Goal: Task Accomplishment & Management: Complete application form

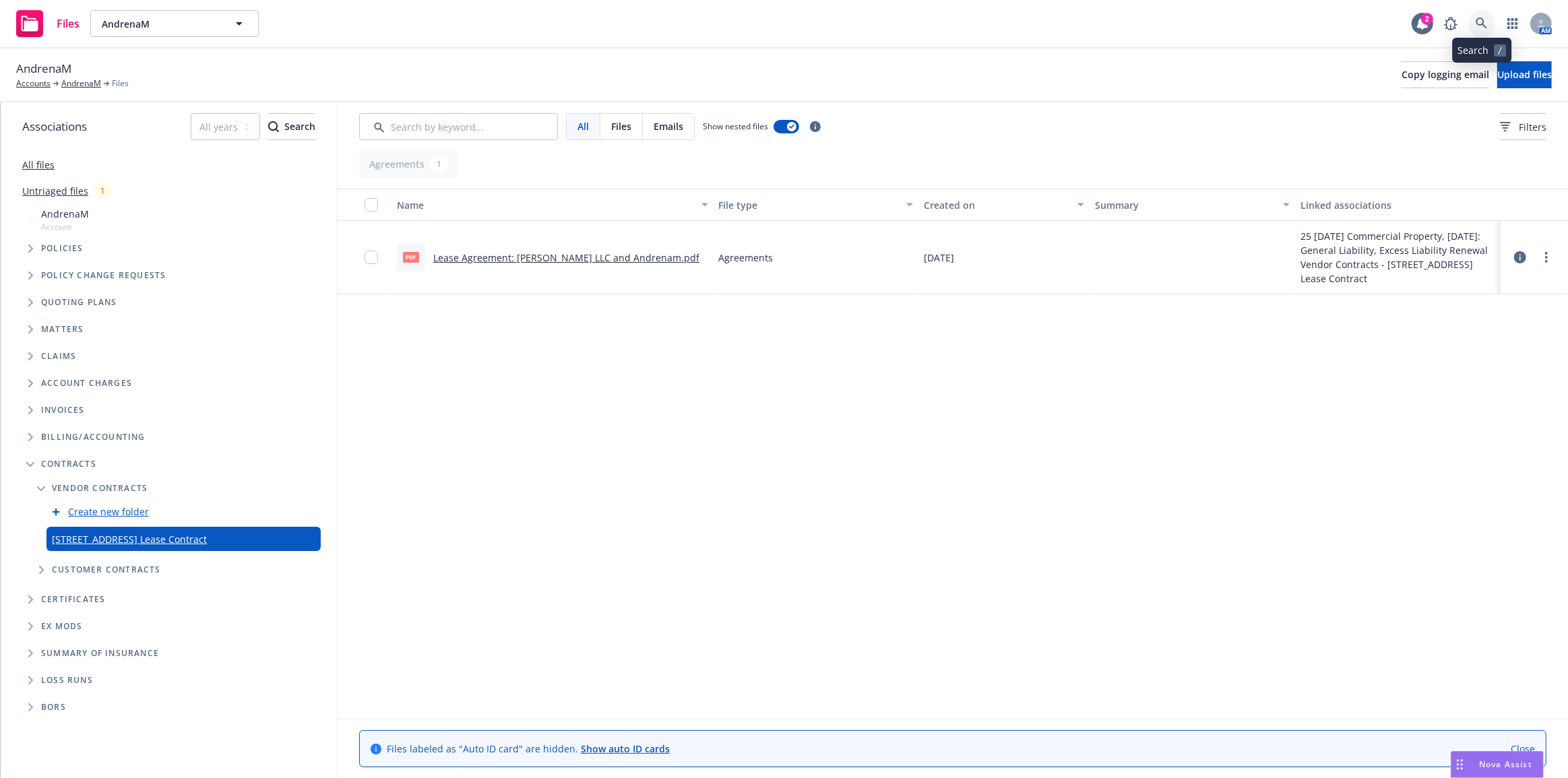
click at [1494, 25] on link at bounding box center [1481, 23] width 27 height 27
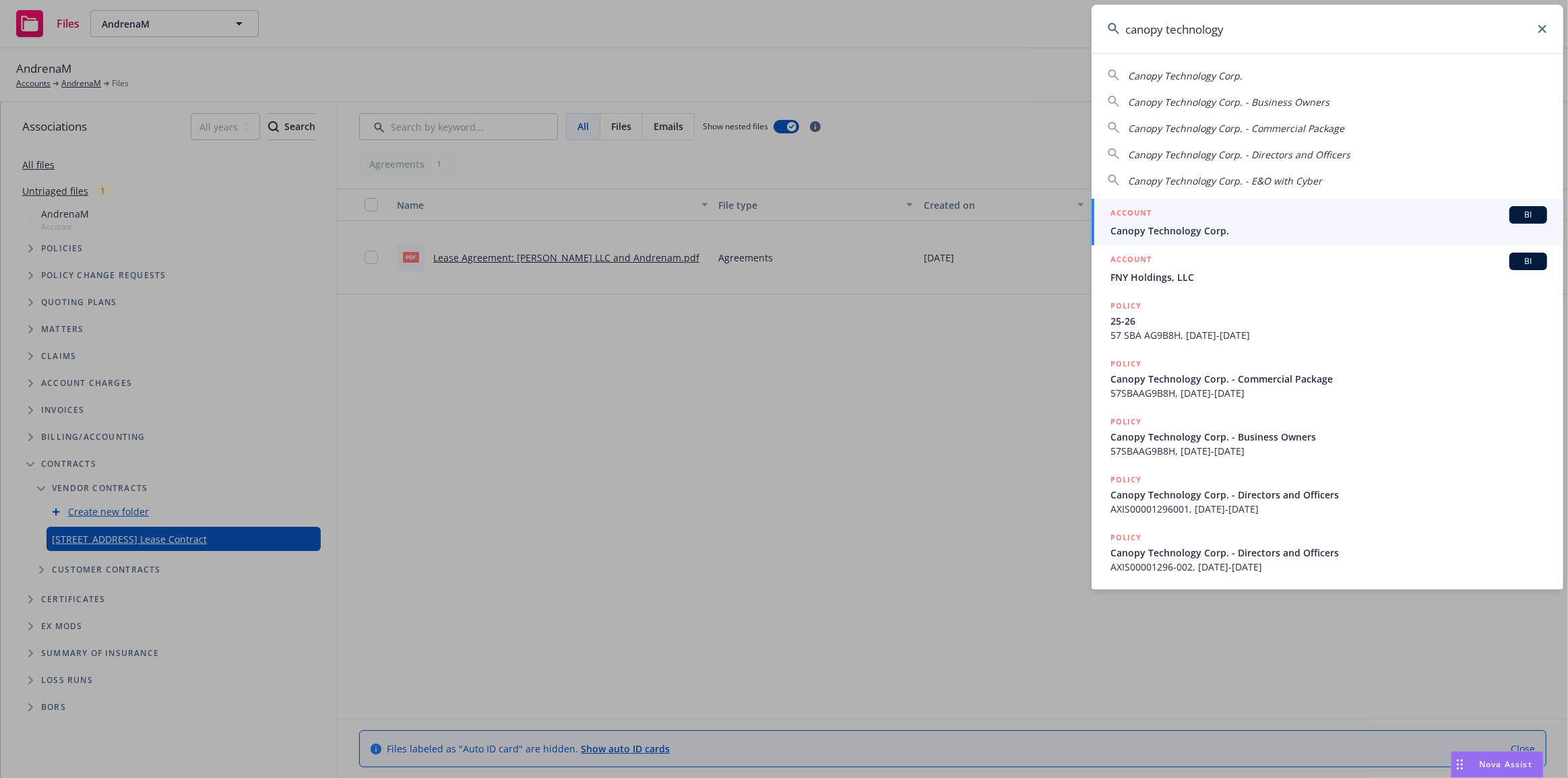
type input "canopy technology"
click at [1367, 221] on div "ACCOUNT BI" at bounding box center [1329, 214] width 437 height 17
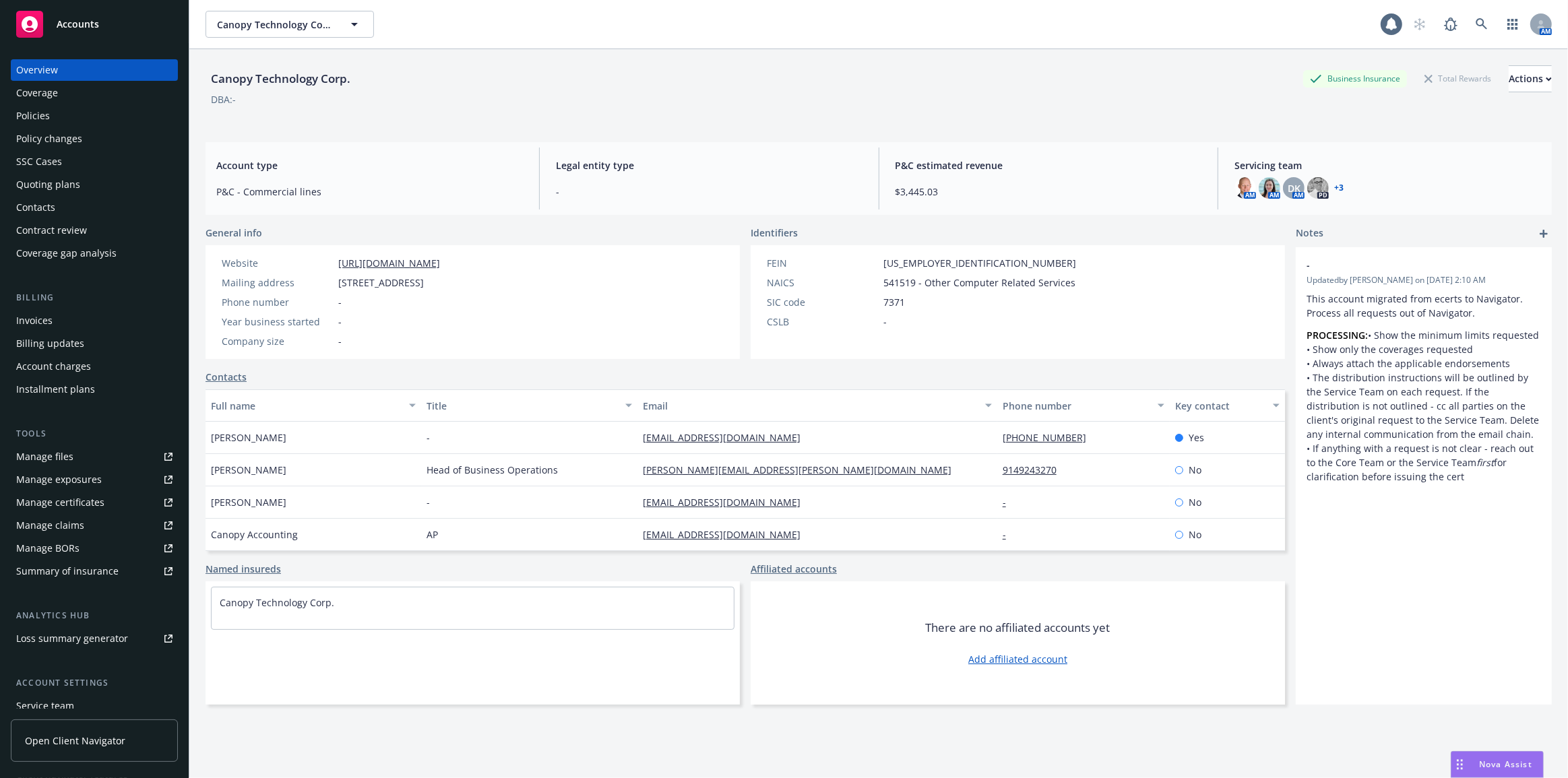
click at [75, 185] on div "Quoting plans" at bounding box center [48, 184] width 64 height 21
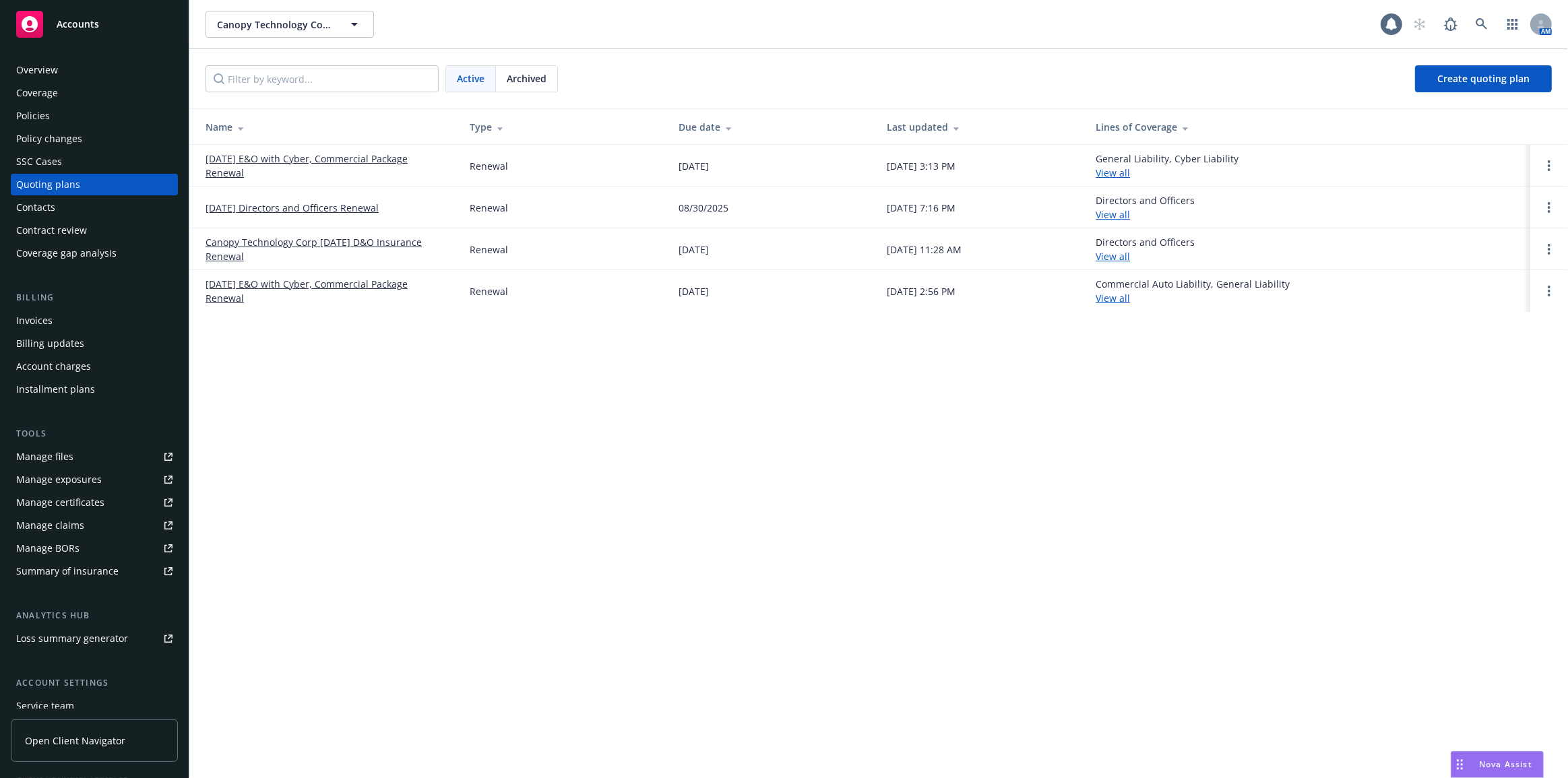
click at [274, 208] on link "[DATE] Directors and Officers Renewal" at bounding box center [292, 208] width 173 height 14
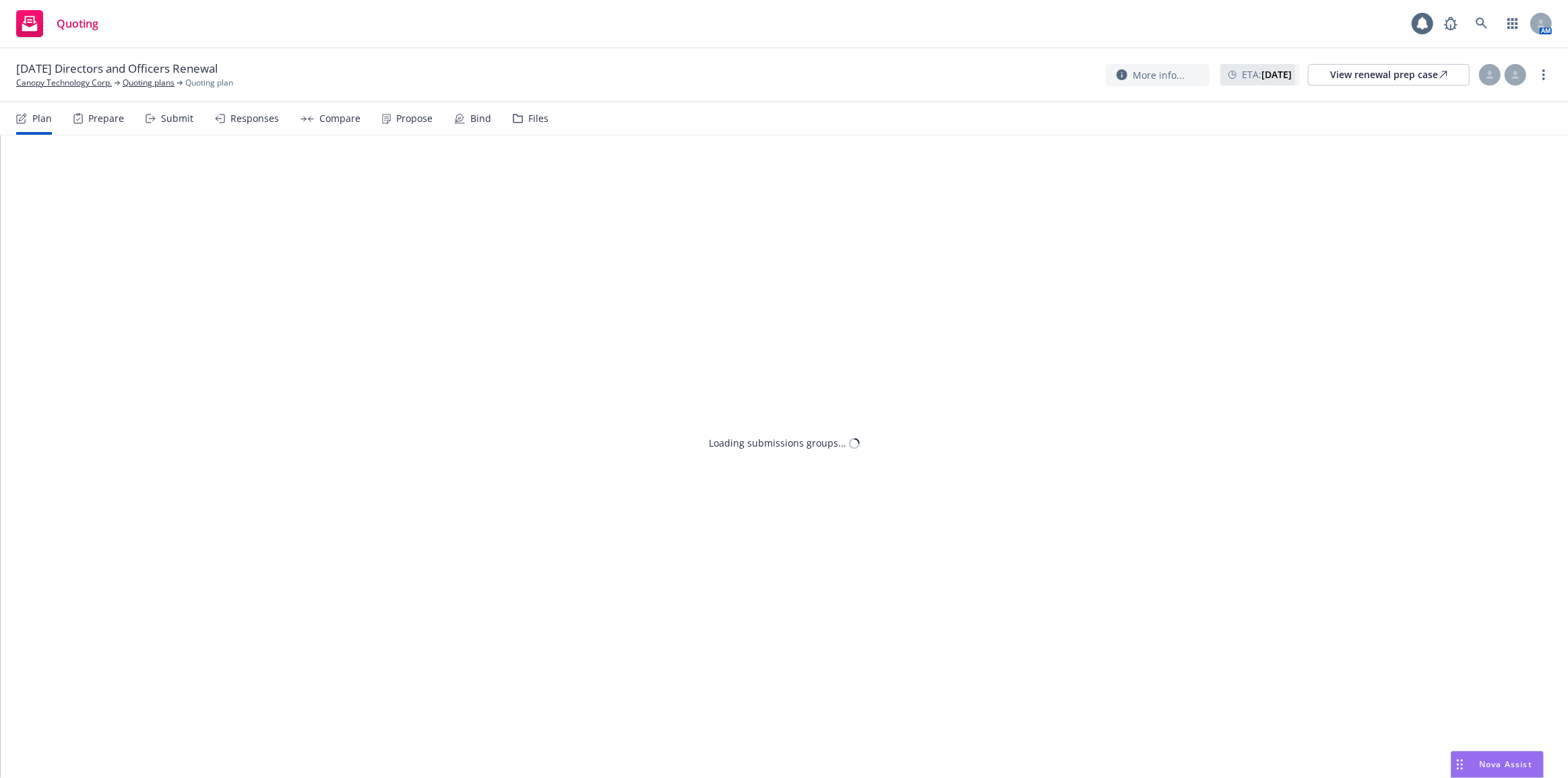
click at [246, 122] on div "Responses" at bounding box center [255, 118] width 49 height 11
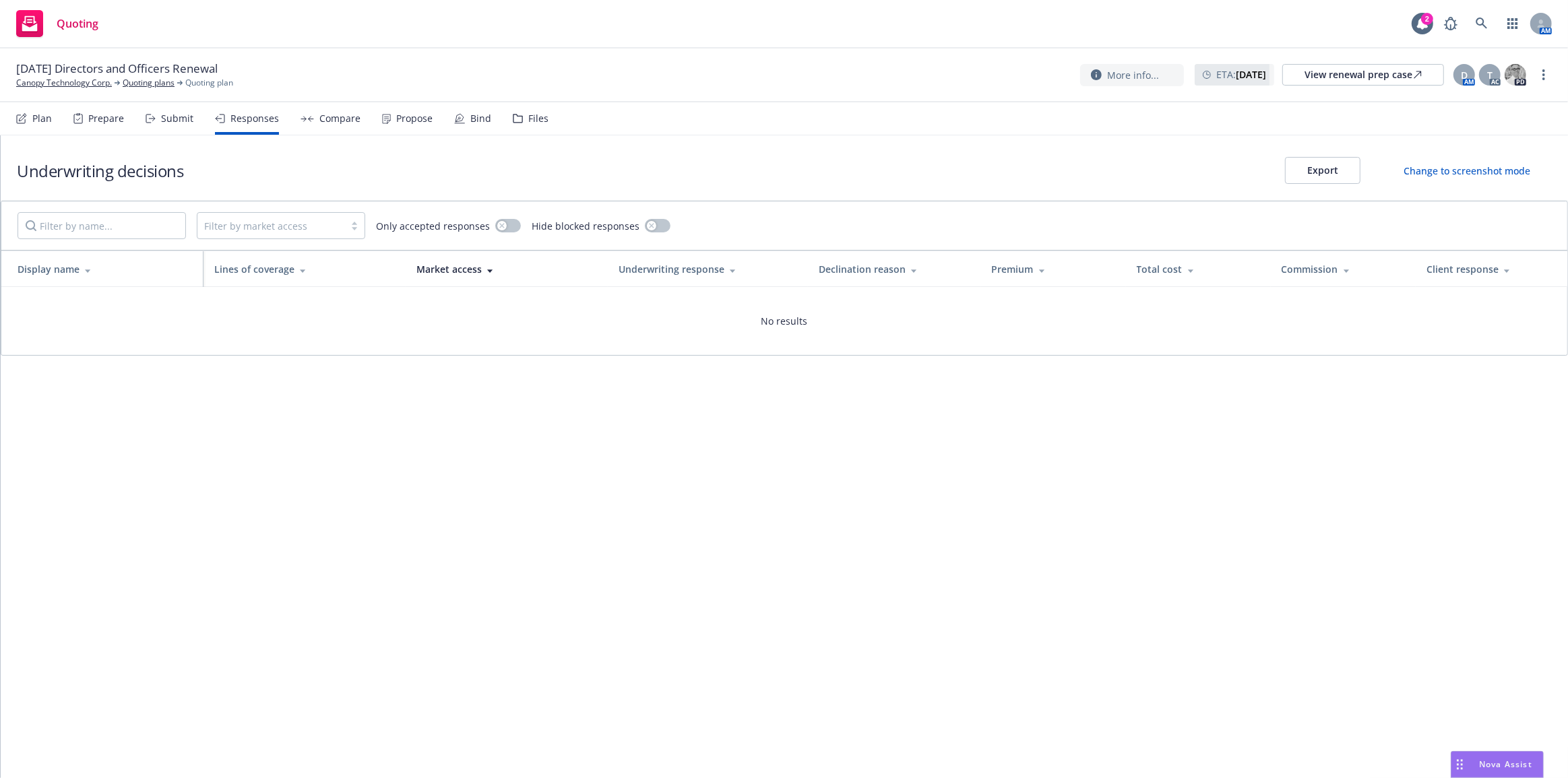
click at [172, 121] on div "Submit" at bounding box center [178, 118] width 33 height 11
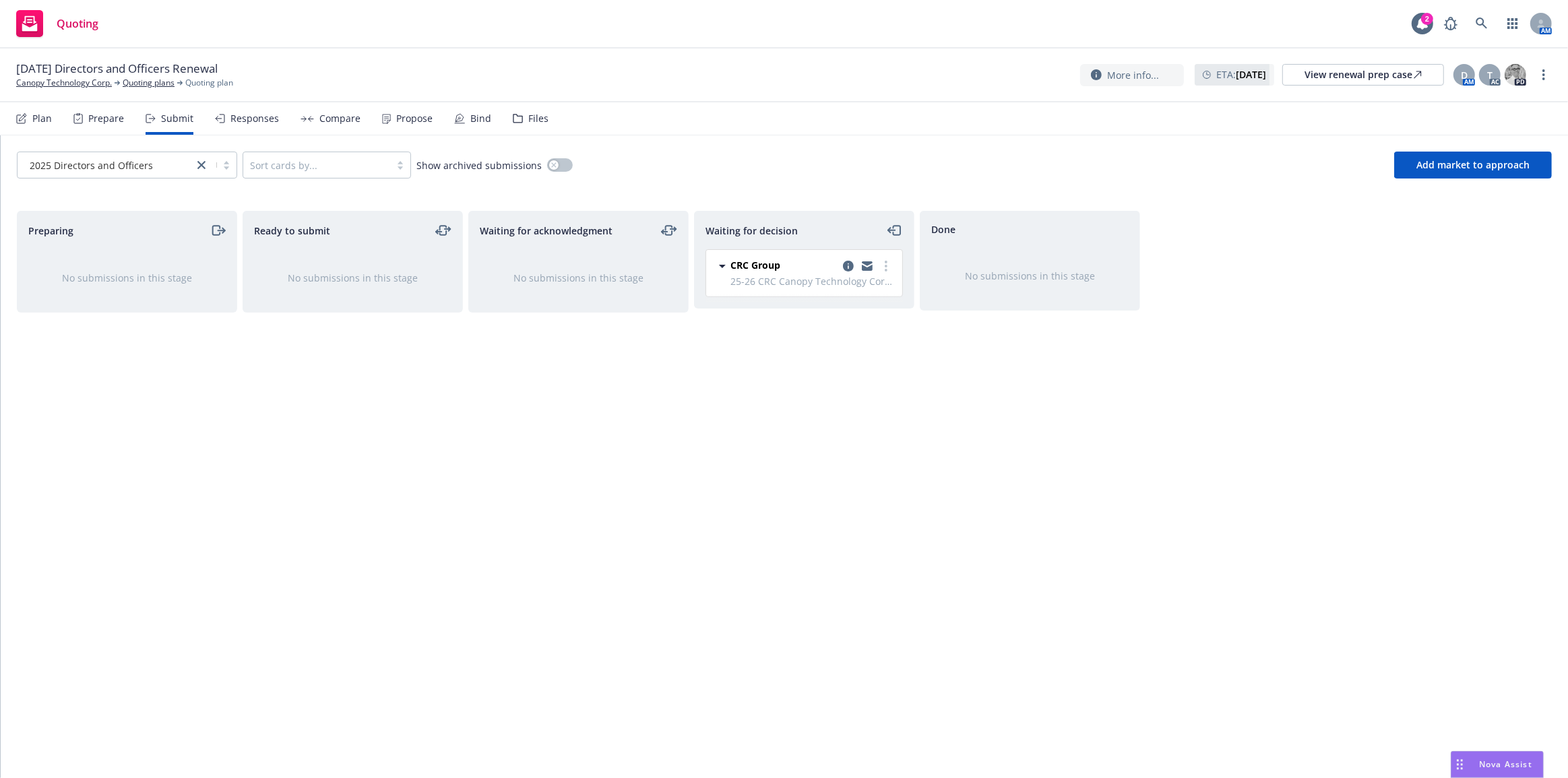
drag, startPoint x: 847, startPoint y: 262, endPoint x: 1064, endPoint y: 291, distance: 218.9
click at [847, 262] on icon "copy logging email" at bounding box center [848, 266] width 11 height 11
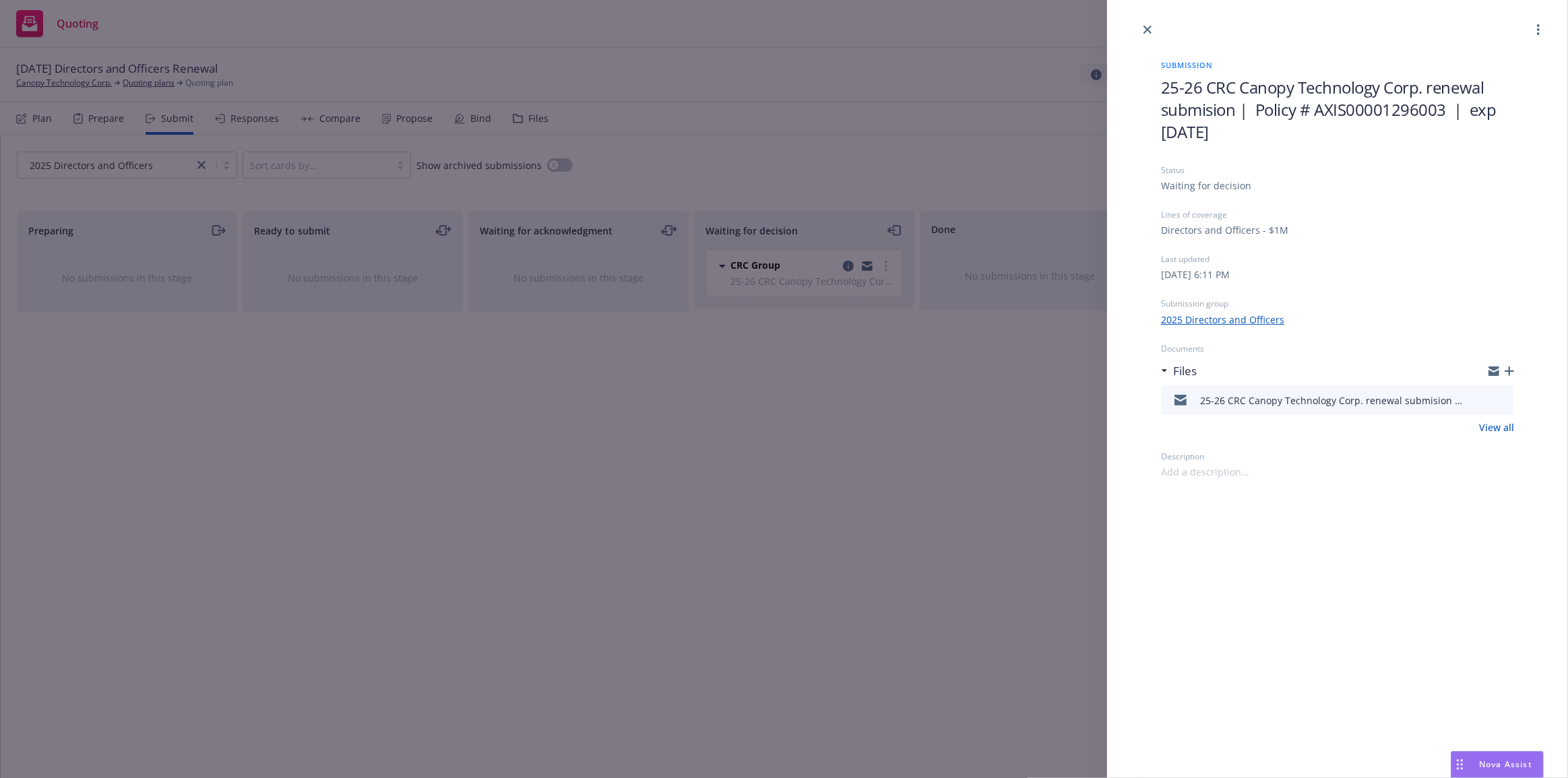
click at [1503, 401] on icon "preview file" at bounding box center [1501, 399] width 12 height 9
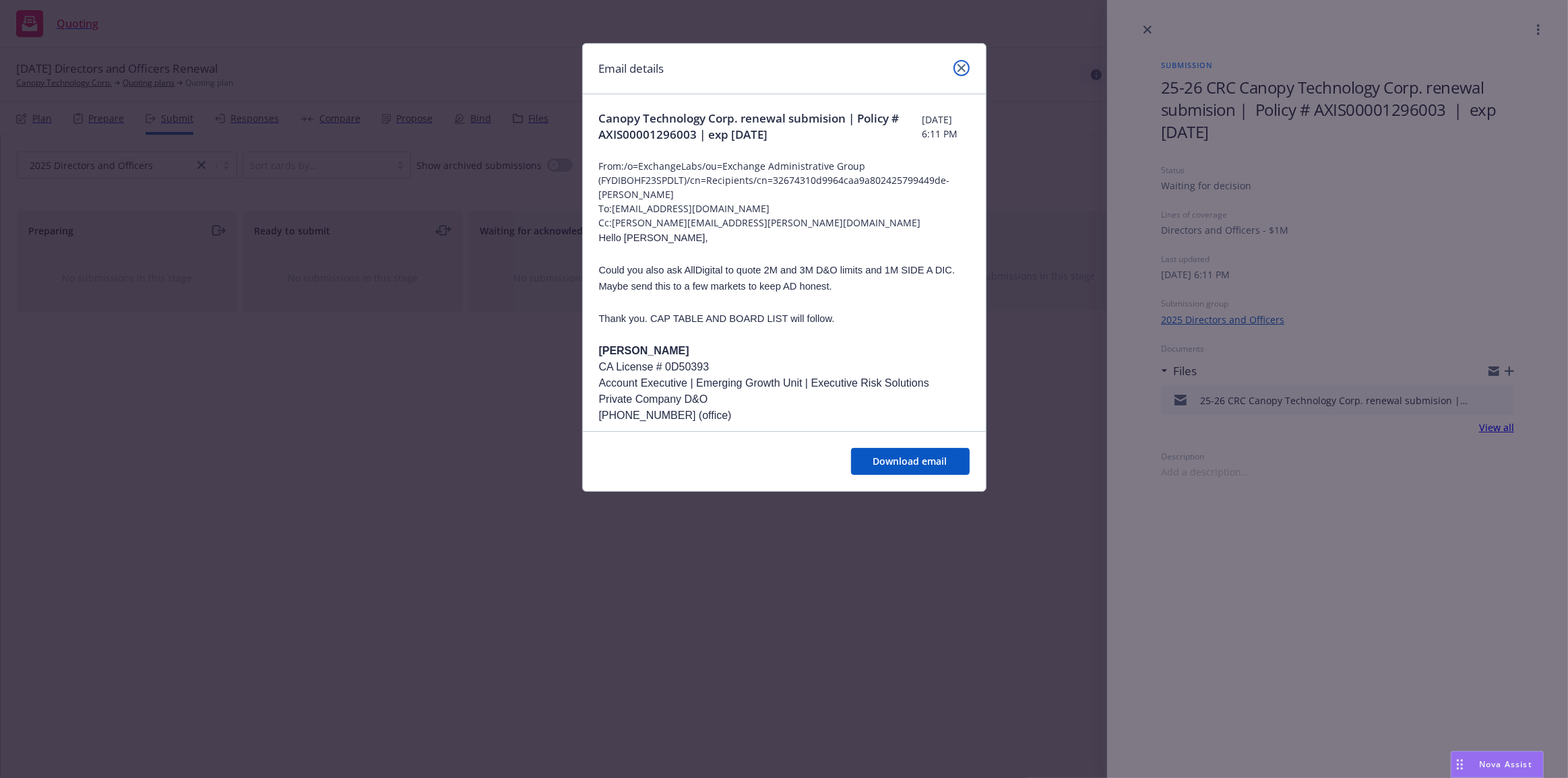
drag, startPoint x: 957, startPoint y: 67, endPoint x: 480, endPoint y: 63, distance: 477.0
click at [957, 68] on icon "close" at bounding box center [961, 68] width 8 height 8
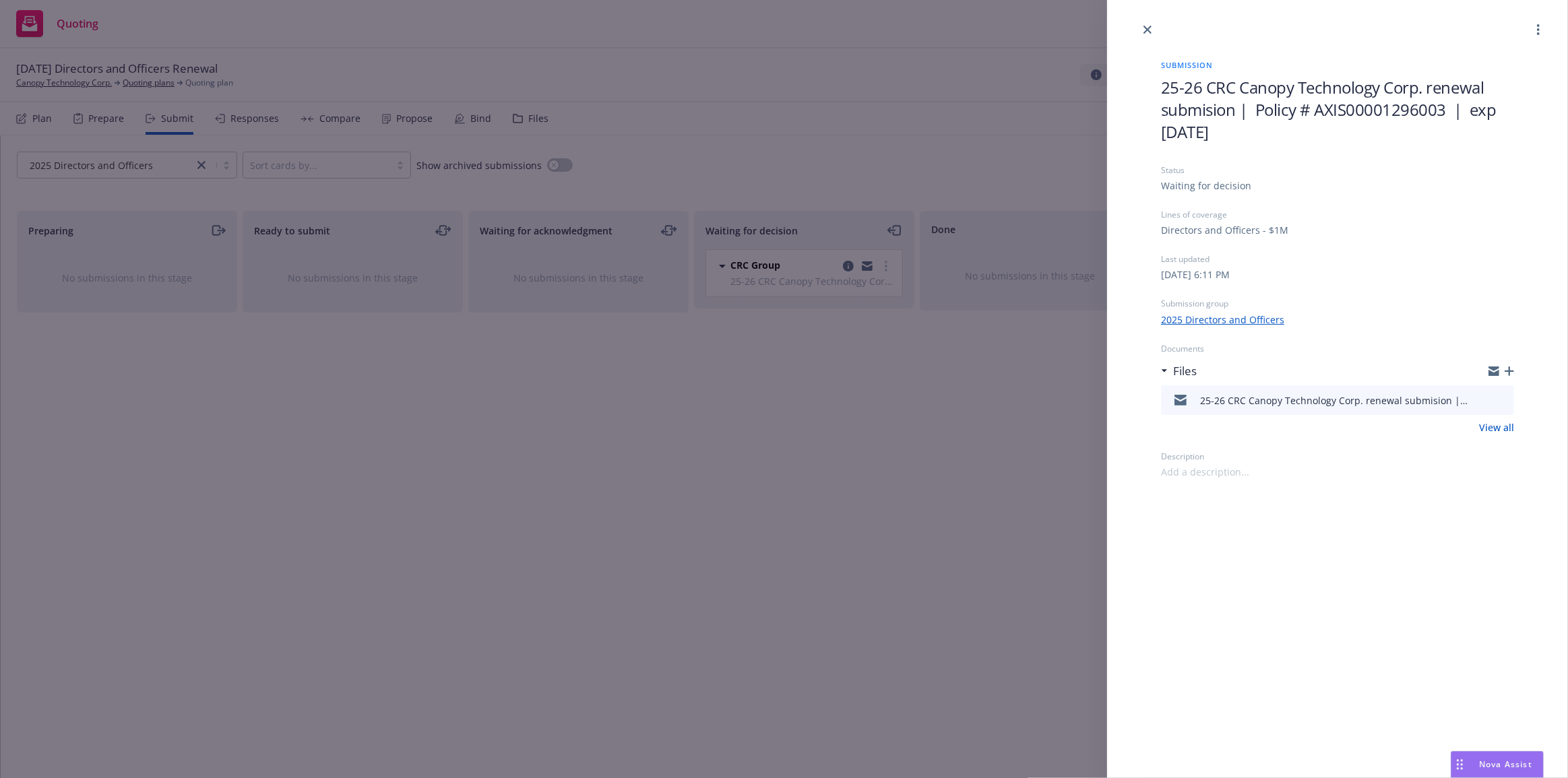
click at [63, 81] on div "Submission 25-26 CRC Canopy Technology Corp. renewal submision | Policy # AXIS0…" at bounding box center [784, 389] width 1568 height 778
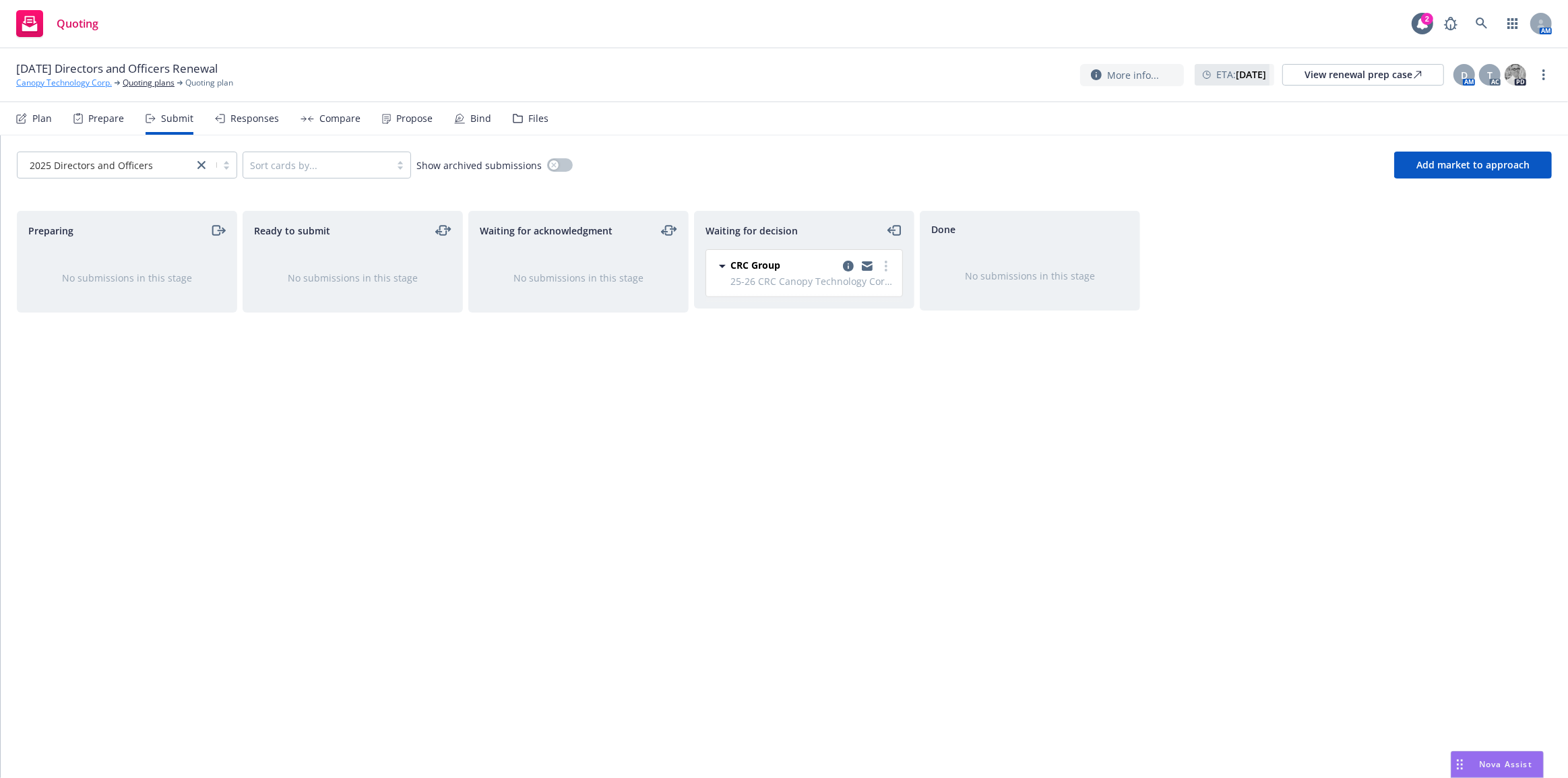
click at [63, 81] on link "Canopy Technology Corp." at bounding box center [64, 83] width 96 height 12
